Goal: Download file/media

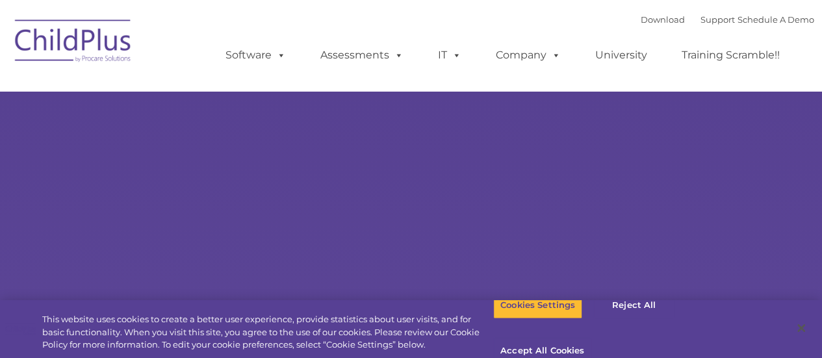
type input ""
select select "MEDIUM"
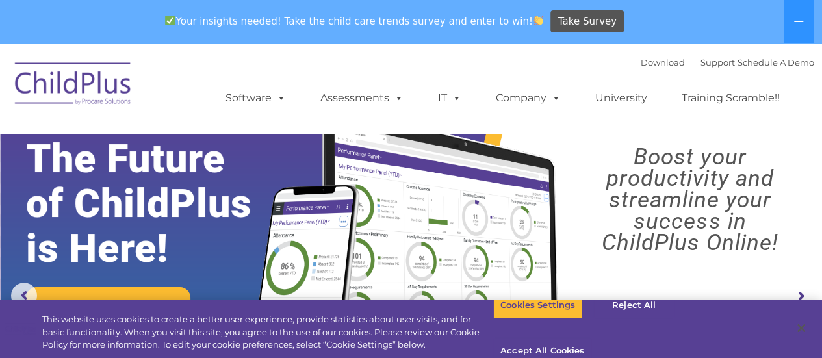
click at [79, 85] on img at bounding box center [73, 85] width 130 height 65
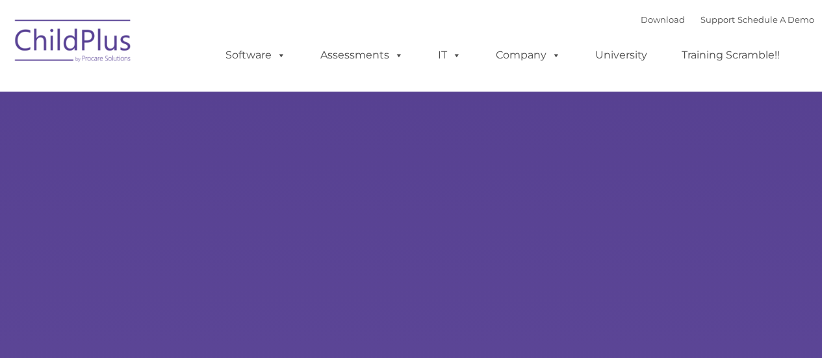
type input ""
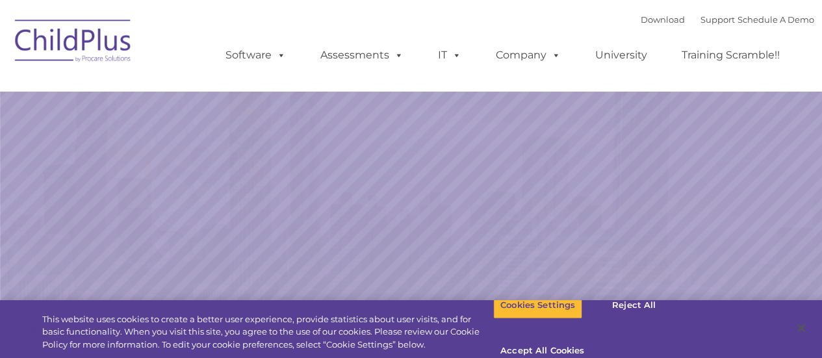
select select "MEDIUM"
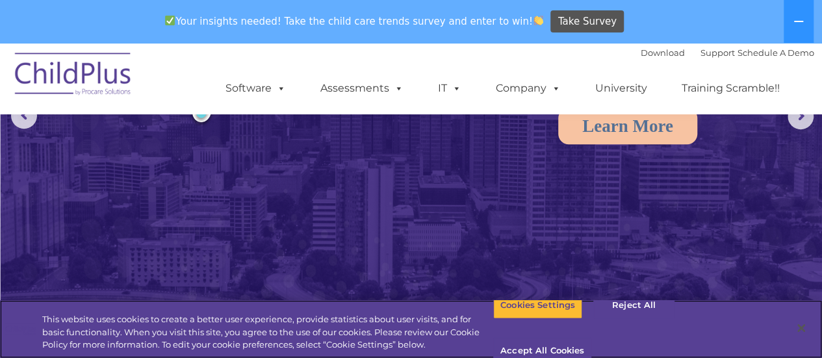
scroll to position [183, 0]
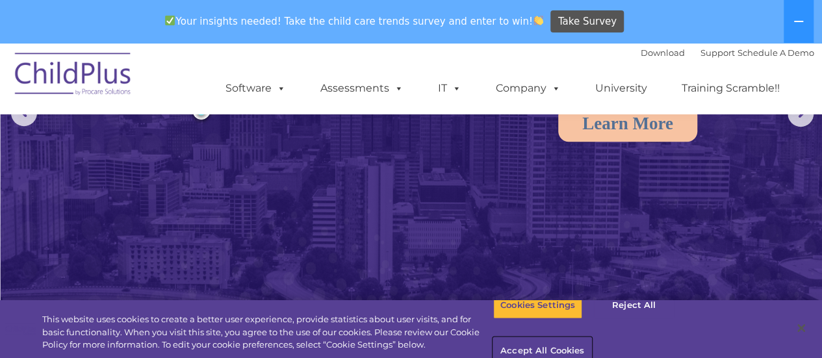
click at [591, 338] on button "Accept All Cookies" at bounding box center [542, 351] width 98 height 27
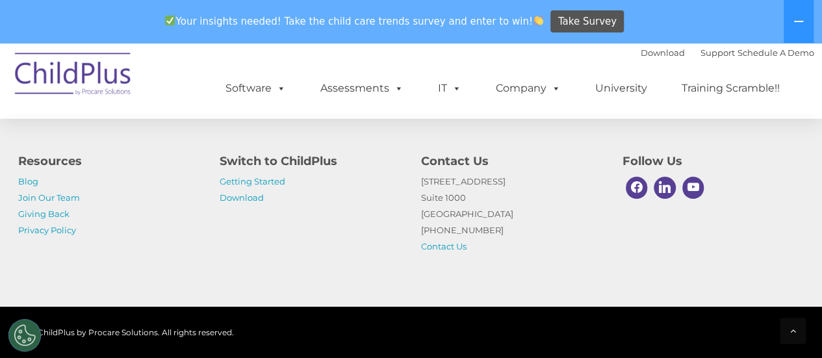
scroll to position [1617, 0]
click at [251, 198] on link "Download" at bounding box center [242, 197] width 44 height 10
